Goal: Task Accomplishment & Management: Complete application form

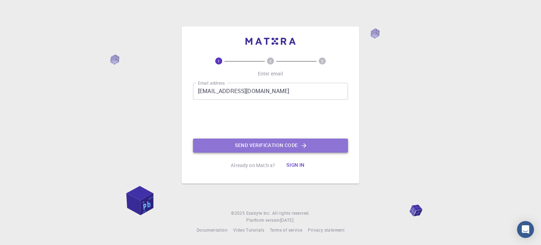
click at [258, 141] on button "Send verification code" at bounding box center [270, 145] width 155 height 14
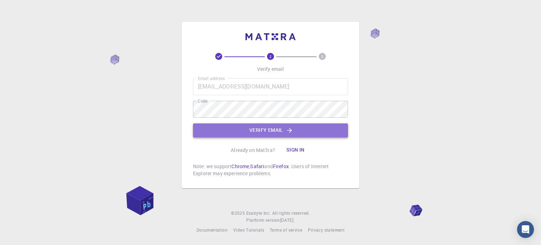
click at [260, 129] on button "Verify email" at bounding box center [270, 130] width 155 height 14
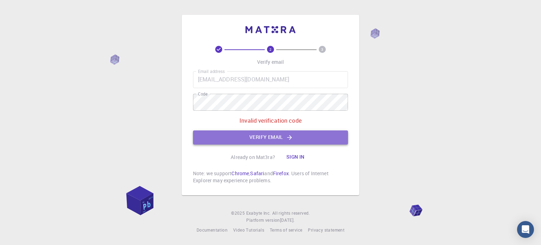
click at [292, 138] on icon "button" at bounding box center [289, 137] width 7 height 7
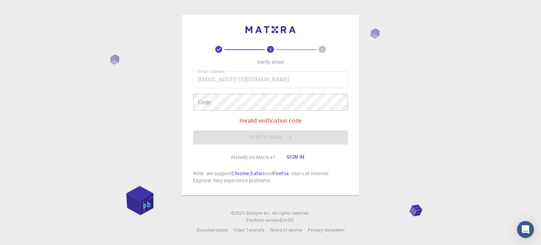
click at [218, 50] on icon at bounding box center [218, 49] width 7 height 7
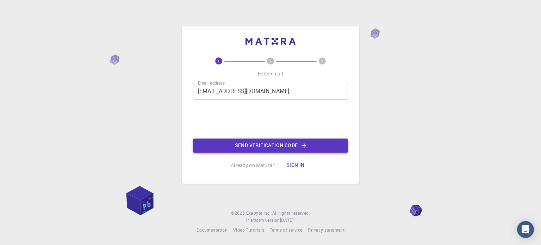
click at [283, 148] on button "Send verification code" at bounding box center [270, 145] width 155 height 14
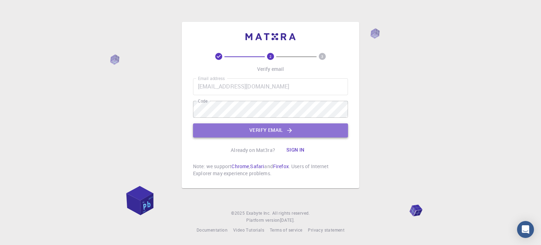
click at [273, 129] on button "Verify email" at bounding box center [270, 130] width 155 height 14
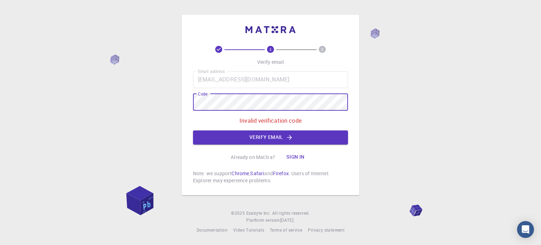
click at [142, 93] on div "2 3 Verify email Email address mursalinhasan34@gmail.com Email address Code Cod…" at bounding box center [270, 122] width 541 height 245
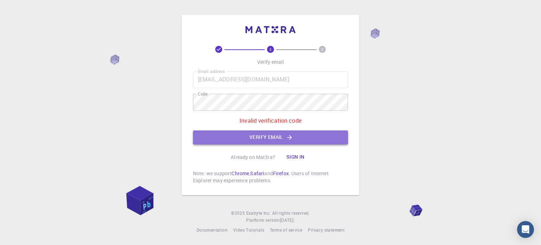
click at [275, 135] on button "Verify email" at bounding box center [270, 137] width 155 height 14
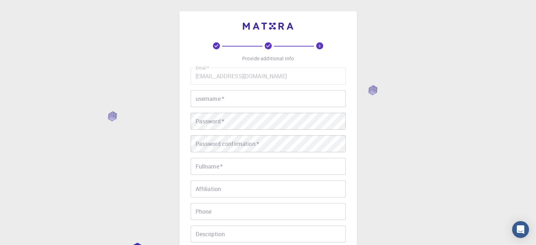
click at [254, 102] on input "username   *" at bounding box center [268, 98] width 155 height 17
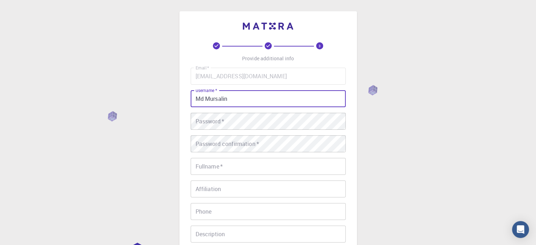
type input "Md Mursalin"
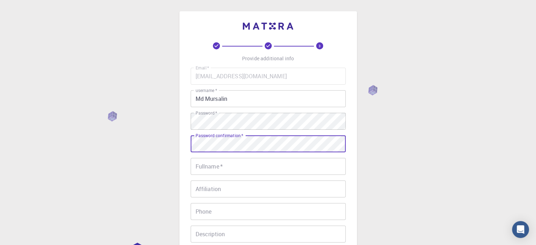
click at [255, 162] on input "Fullname   *" at bounding box center [268, 166] width 155 height 17
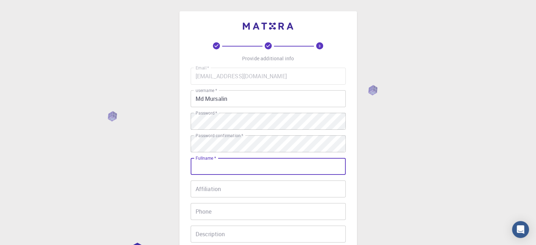
type input "Md Mursalin"
type input "01774455034"
click at [206, 100] on input "Md Mursalin" at bounding box center [268, 98] width 155 height 17
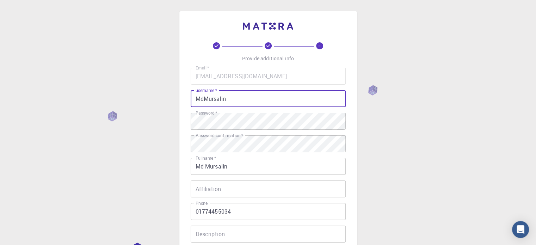
scroll to position [113, 0]
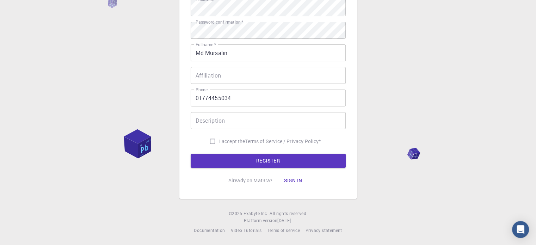
type input "MdMursalin"
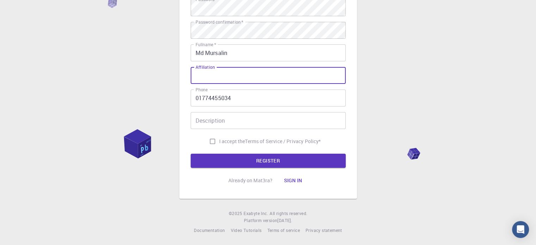
click at [239, 73] on input "Affiliation" at bounding box center [268, 75] width 155 height 17
type input "C"
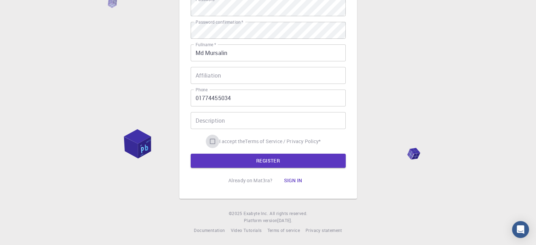
click at [211, 141] on input "I accept the Terms of Service / Privacy Policy *" at bounding box center [212, 141] width 13 height 13
checkbox input "true"
click at [289, 160] on button "REGISTER" at bounding box center [268, 161] width 155 height 14
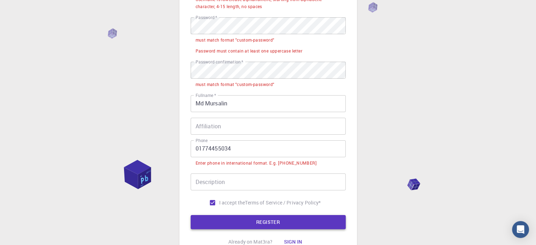
scroll to position [131, 0]
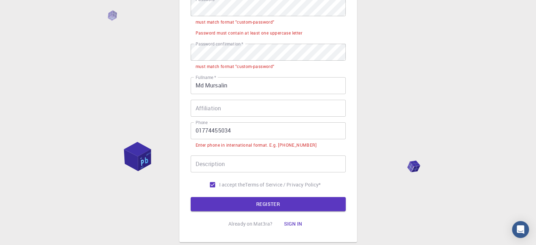
click at [197, 131] on input "01774455034" at bounding box center [268, 130] width 155 height 17
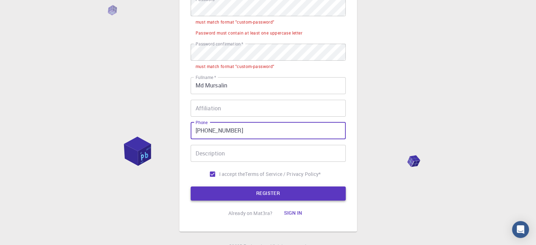
type input "+8801774455034"
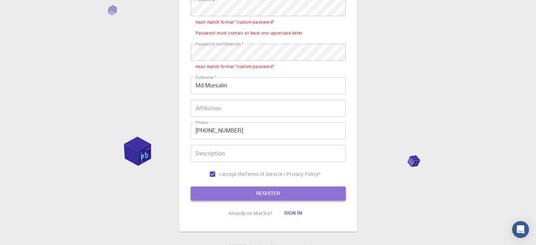
click at [283, 191] on button "REGISTER" at bounding box center [268, 193] width 155 height 14
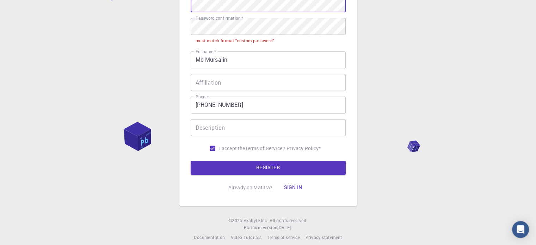
scroll to position [0, 0]
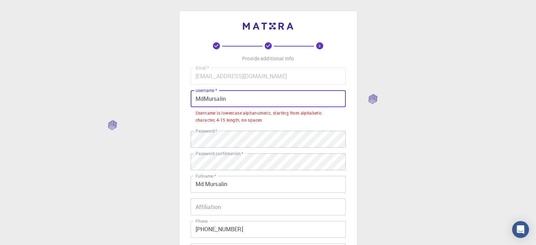
click at [203, 103] on input "MdMursalin" at bounding box center [268, 98] width 155 height 17
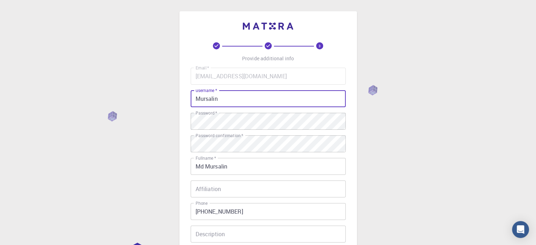
scroll to position [113, 0]
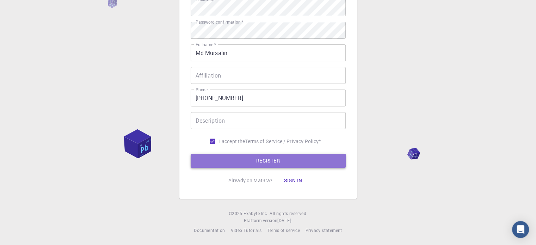
click at [278, 154] on button "REGISTER" at bounding box center [268, 161] width 155 height 14
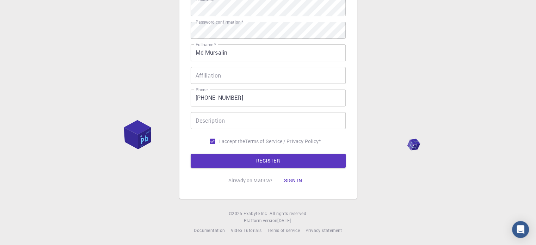
scroll to position [0, 0]
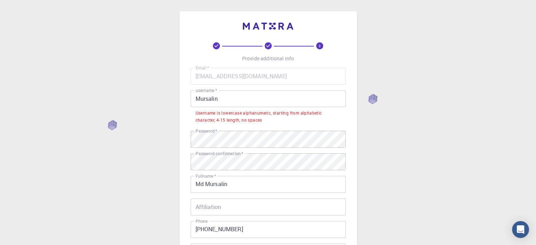
click at [202, 101] on input "Mursalin" at bounding box center [268, 98] width 155 height 17
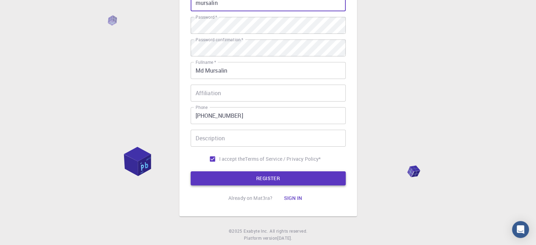
scroll to position [113, 0]
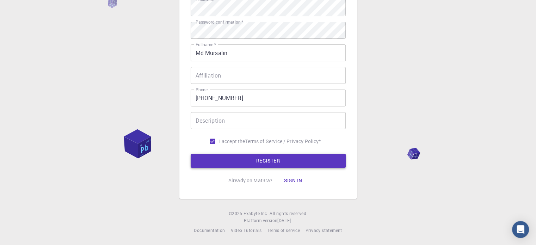
type input "mursalin"
click at [276, 160] on button "REGISTER" at bounding box center [268, 161] width 155 height 14
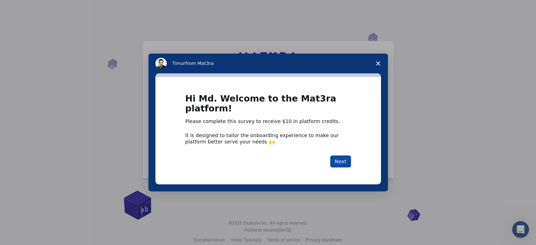
click at [345, 160] on button "Next" at bounding box center [340, 161] width 21 height 12
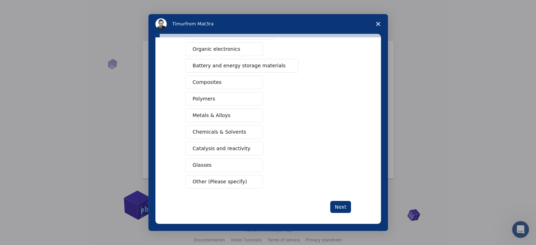
scroll to position [93, 0]
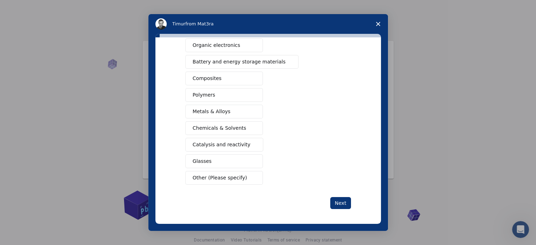
click at [206, 162] on span "Glasses" at bounding box center [202, 160] width 19 height 7
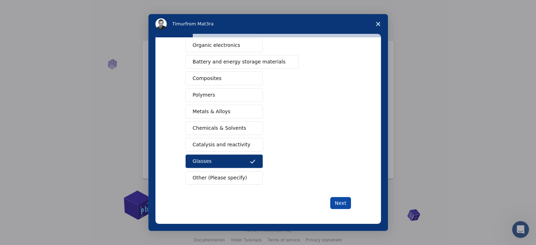
click at [338, 203] on button "Next" at bounding box center [340, 203] width 21 height 12
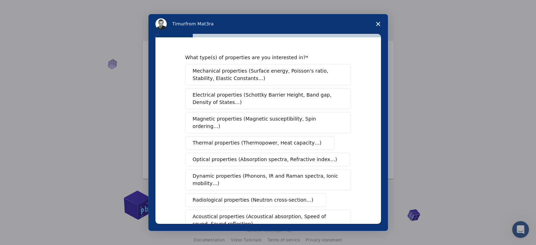
scroll to position [130, 0]
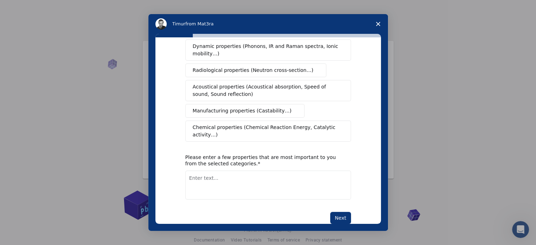
click at [220, 171] on textarea "Enter text..." at bounding box center [268, 185] width 166 height 29
click at [227, 124] on span "Chemical properties (Chemical Reaction Energy, Catalytic activity…)" at bounding box center [266, 131] width 146 height 15
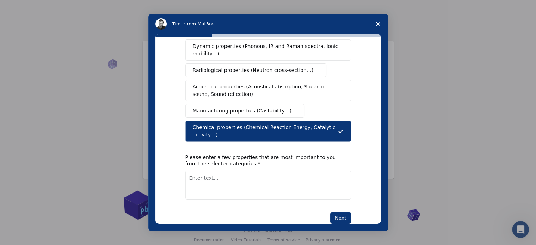
click at [226, 171] on textarea "Enter text..." at bounding box center [268, 185] width 166 height 29
click at [334, 124] on span "Chemical properties (Chemical Reaction Energy, Catalytic activity…)" at bounding box center [265, 131] width 145 height 15
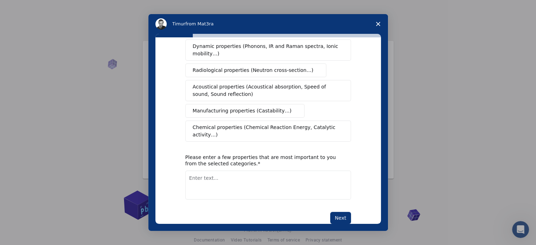
click at [206, 171] on textarea "Enter text..." at bounding box center [268, 185] width 166 height 29
click at [343, 212] on button "Next" at bounding box center [340, 218] width 21 height 12
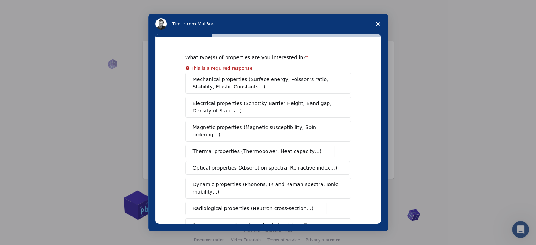
scroll to position [138, 0]
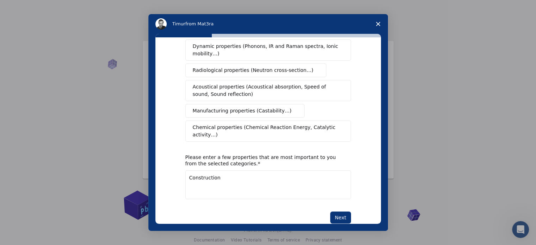
click at [239, 170] on textarea "Construction" at bounding box center [268, 184] width 166 height 29
type textarea "C"
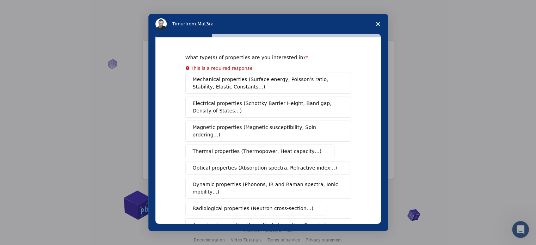
click at [224, 109] on div "Mechanical properties (Surface energy, Poisson's ratio, Stability, Elastic Cons…" at bounding box center [268, 176] width 166 height 207
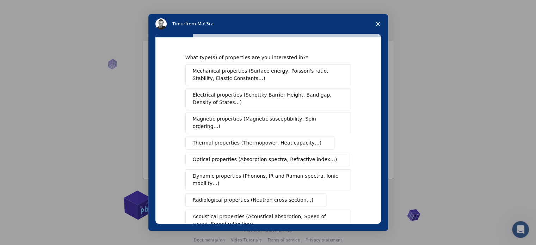
click at [231, 97] on span "Electrical properties (Schottky Barrier Height, Band gap, Density of States…)" at bounding box center [266, 98] width 147 height 15
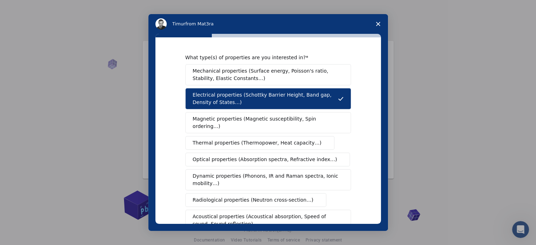
scroll to position [130, 0]
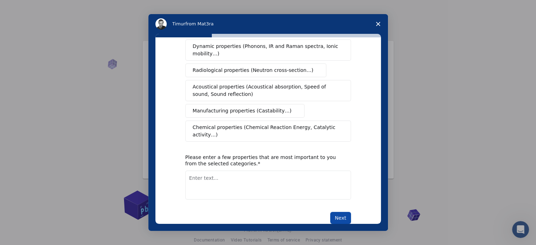
click at [339, 212] on button "Next" at bounding box center [340, 218] width 21 height 12
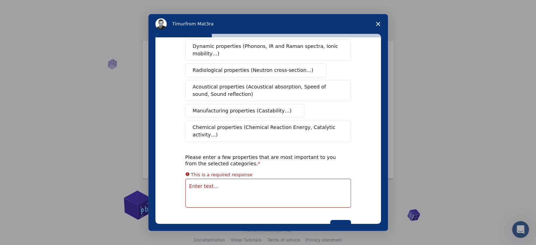
click at [208, 179] on textarea "Enter text..." at bounding box center [268, 193] width 166 height 29
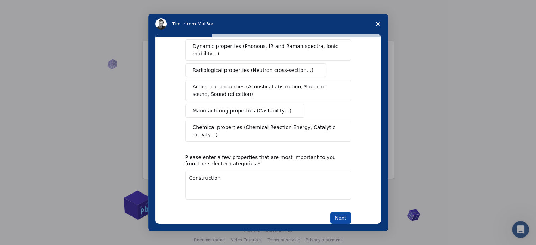
type textarea "Construction"
click at [346, 212] on button "Next" at bounding box center [340, 218] width 21 height 12
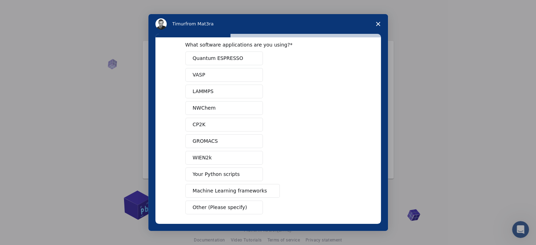
scroll to position [0, 0]
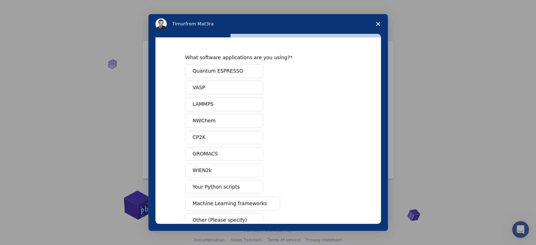
click at [208, 156] on span "GROMACS" at bounding box center [205, 153] width 25 height 7
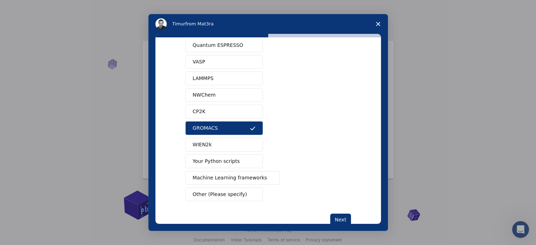
scroll to position [43, 0]
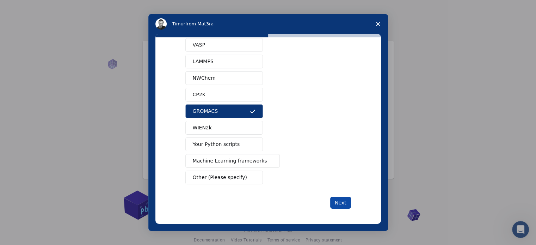
click at [340, 201] on button "Next" at bounding box center [340, 203] width 21 height 12
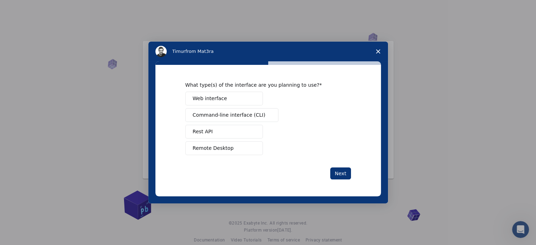
click at [217, 148] on span "Remote Desktop" at bounding box center [213, 147] width 41 height 7
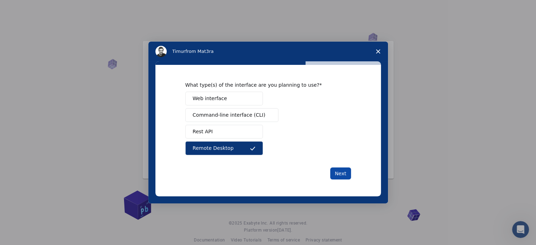
click at [343, 170] on button "Next" at bounding box center [340, 173] width 21 height 12
click at [340, 174] on button "Next" at bounding box center [340, 173] width 21 height 12
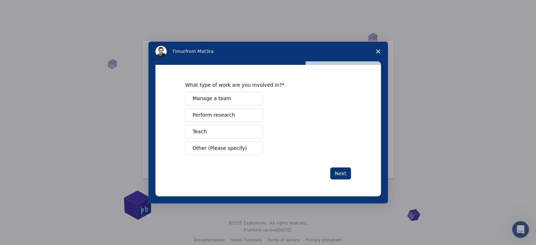
click at [218, 102] on span "Manage a team" at bounding box center [212, 98] width 38 height 7
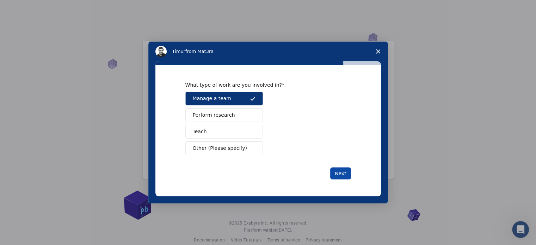
click at [338, 170] on button "Next" at bounding box center [340, 173] width 21 height 12
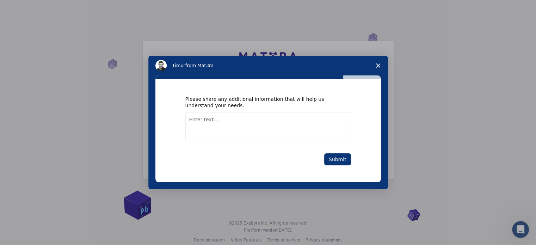
click at [223, 121] on textarea "Enter text..." at bounding box center [268, 126] width 166 height 29
type textarea "No Thanks"
click at [335, 164] on button "Submit" at bounding box center [337, 159] width 27 height 12
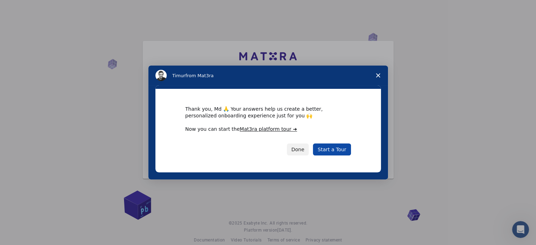
click at [335, 149] on link "Start a Tour" at bounding box center [332, 149] width 38 height 12
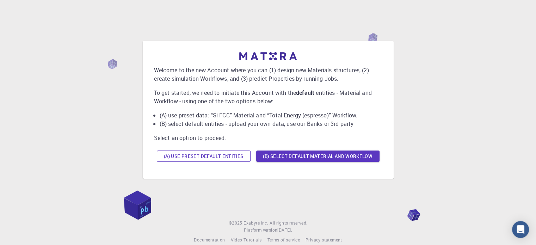
click at [231, 157] on button "(A) Use preset default entities" at bounding box center [204, 155] width 94 height 11
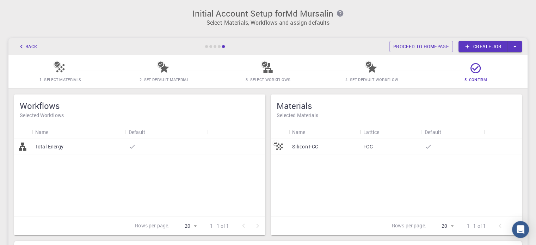
click at [68, 146] on div "Total Energy" at bounding box center [78, 147] width 93 height 16
